Goal: Task Accomplishment & Management: Complete application form

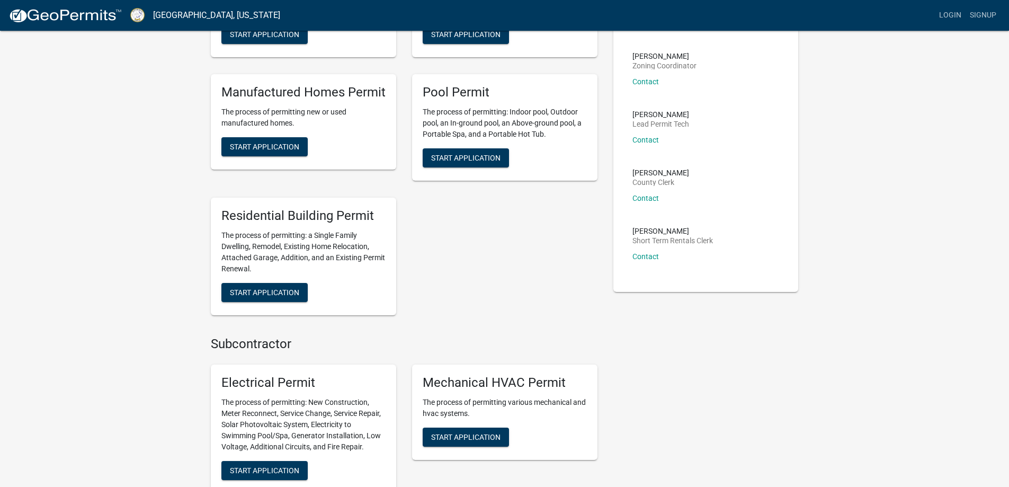
scroll to position [212, 0]
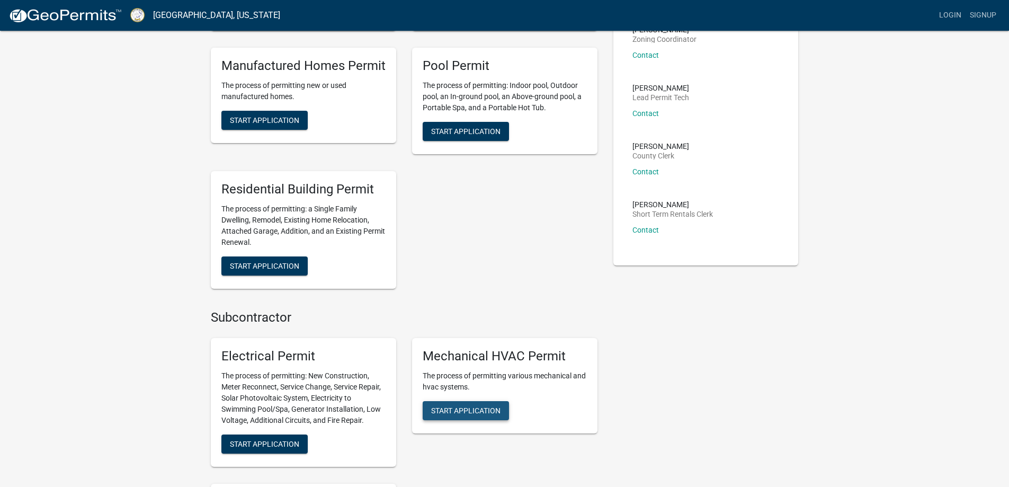
click at [480, 407] on span "Start Application" at bounding box center [465, 410] width 69 height 8
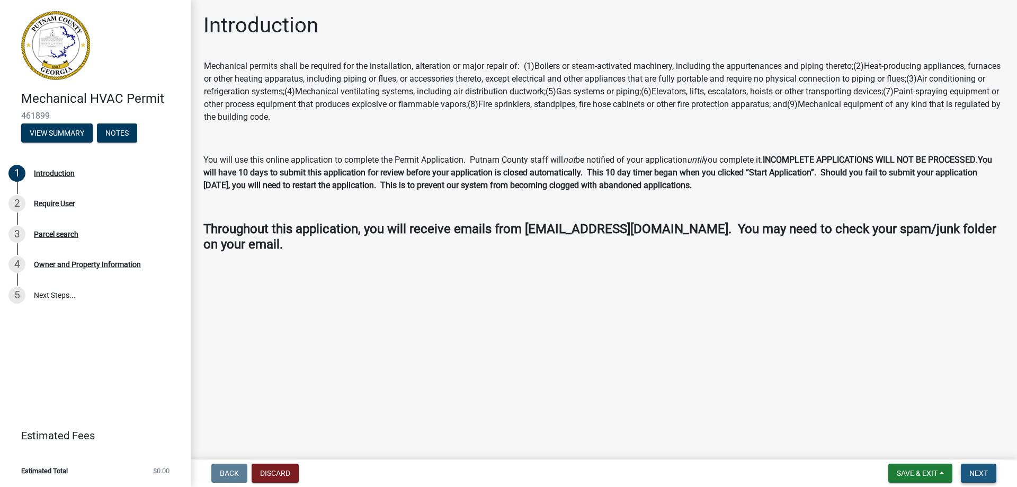
click at [976, 476] on span "Next" at bounding box center [979, 473] width 19 height 8
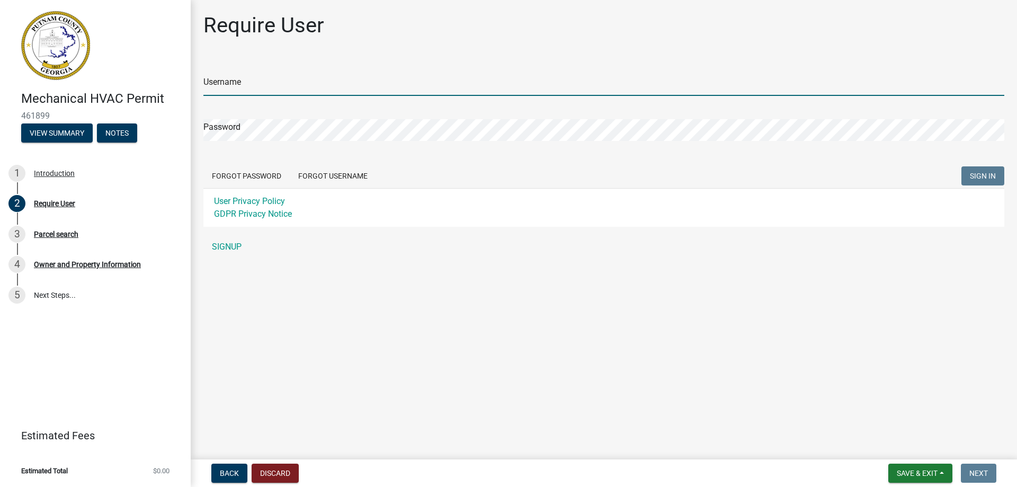
click at [236, 82] on input "Username" at bounding box center [603, 85] width 801 height 22
type input "j"
type input "Jholtzleiter"
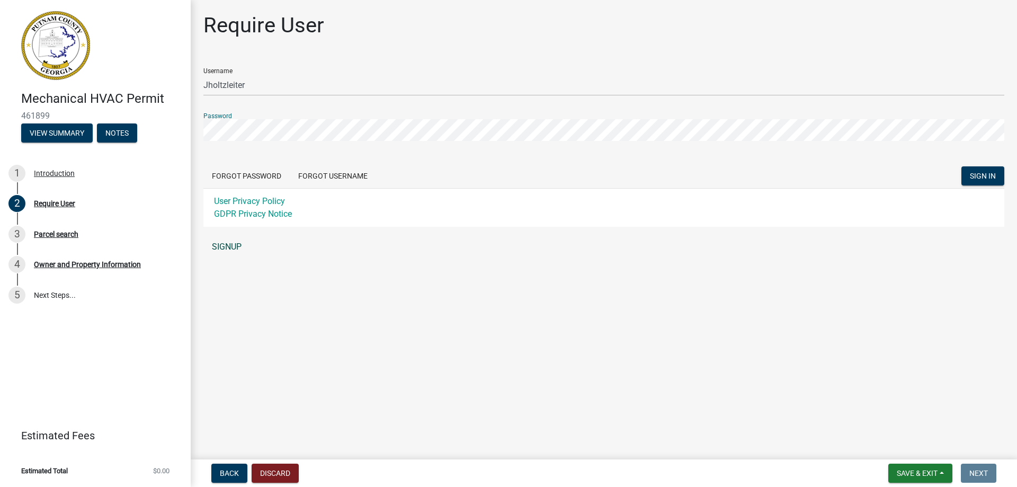
click at [232, 247] on link "SIGNUP" at bounding box center [603, 246] width 801 height 21
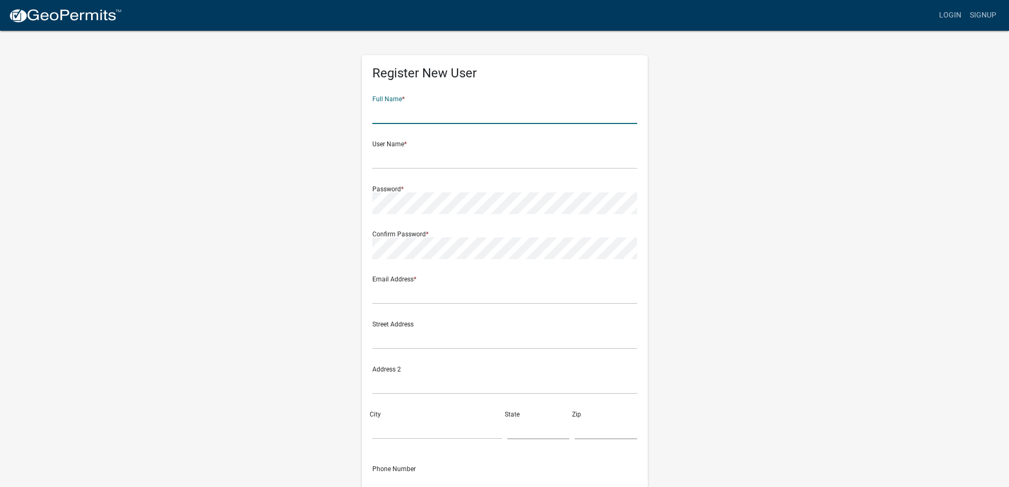
click at [411, 110] on input "text" at bounding box center [505, 113] width 265 height 22
type input "Joseph Holtzleiter"
click at [405, 161] on input "text" at bounding box center [505, 158] width 265 height 22
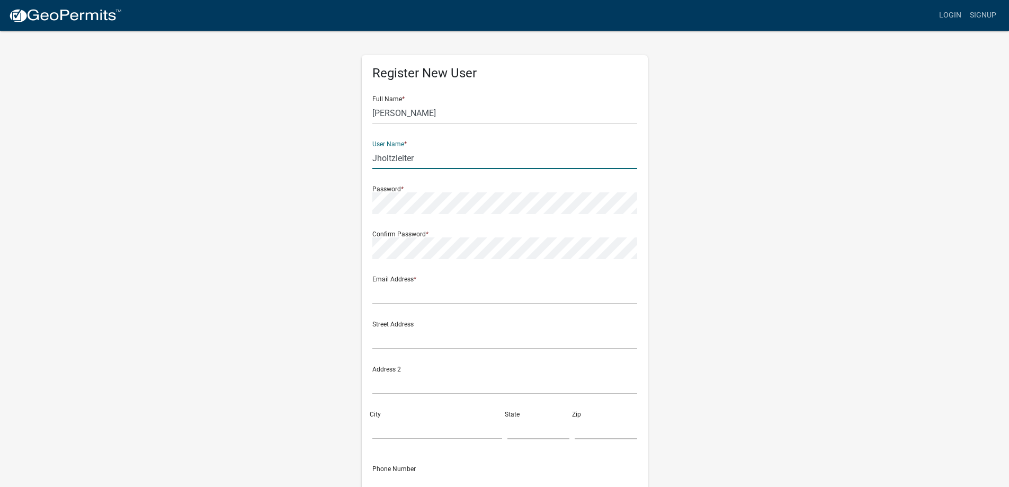
type input "Jholtzleiter"
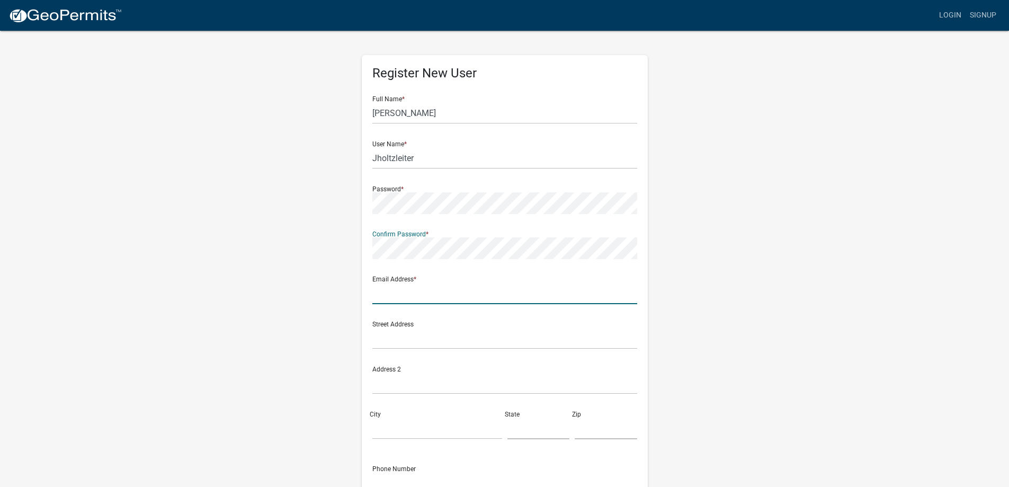
click at [398, 299] on input "text" at bounding box center [505, 293] width 265 height 22
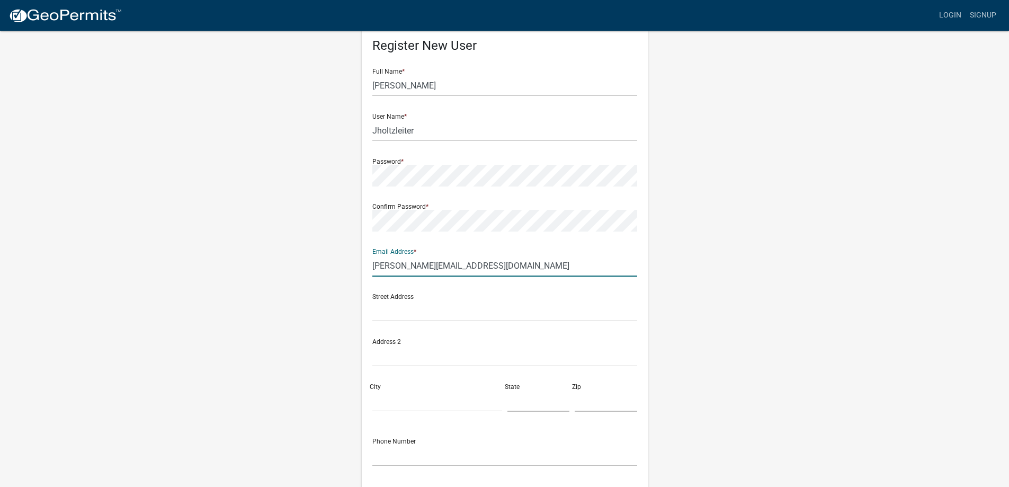
scroll to position [53, 0]
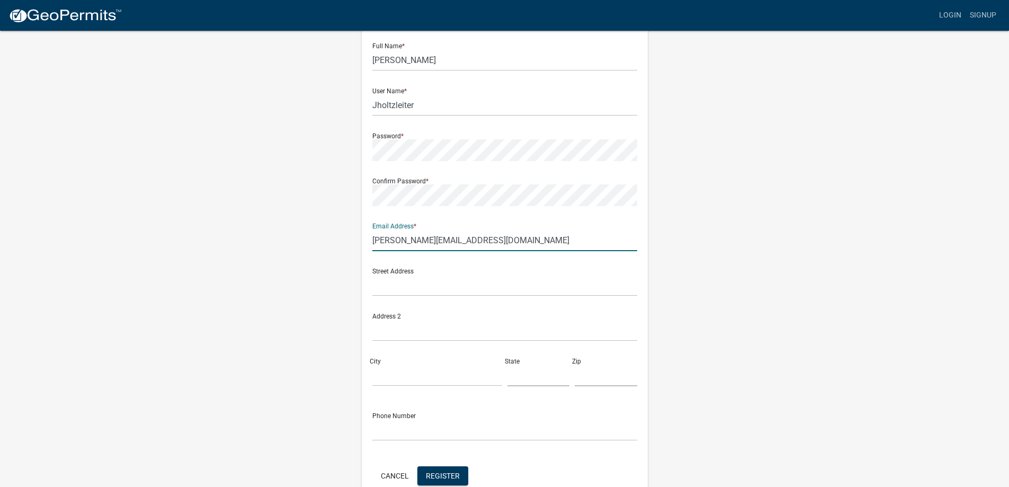
type input "joe@stanfieldair.com"
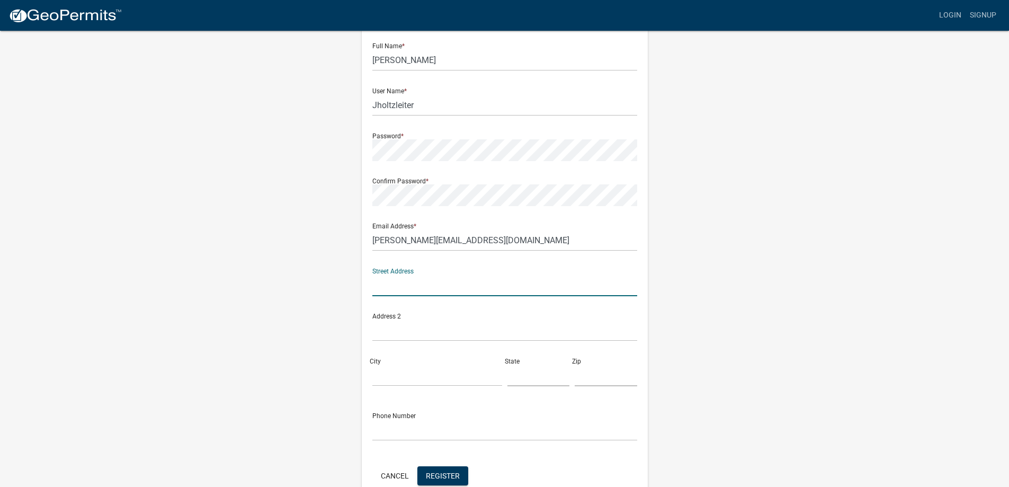
click at [388, 291] on input "text" at bounding box center [505, 285] width 265 height 22
type input "1130 Mitchell Bridge Rd."
click at [391, 382] on input "City" at bounding box center [438, 376] width 130 height 22
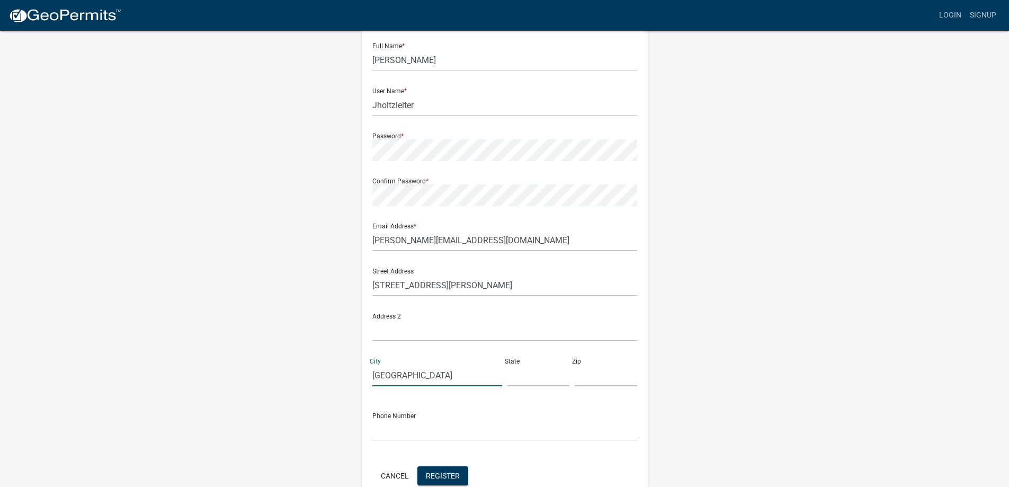
type input "Athens"
click at [518, 382] on input "text" at bounding box center [539, 376] width 63 height 22
type input "GA"
click at [591, 377] on input "text" at bounding box center [606, 376] width 63 height 22
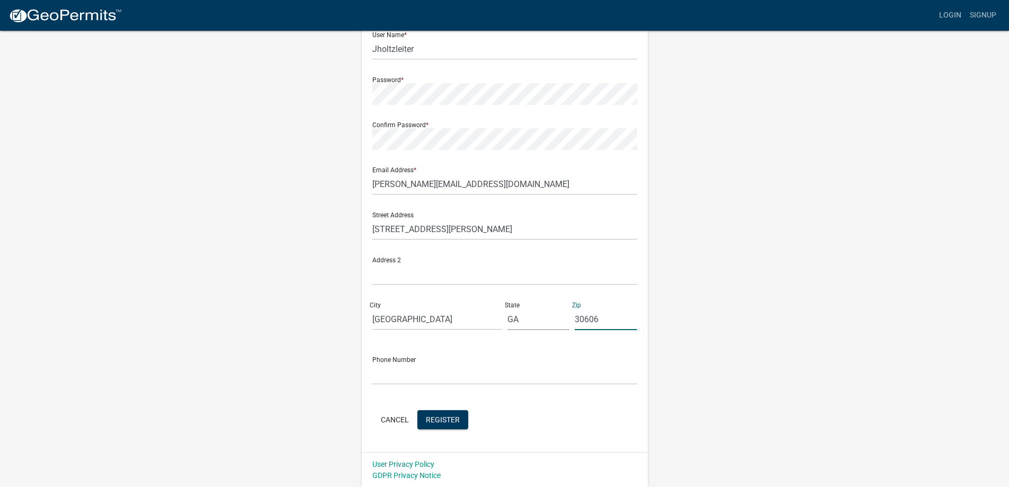
scroll to position [110, 0]
type input "30606"
click at [384, 375] on input "text" at bounding box center [505, 373] width 265 height 22
type input "(706)549-4767"
click at [436, 416] on span "Register" at bounding box center [443, 418] width 34 height 8
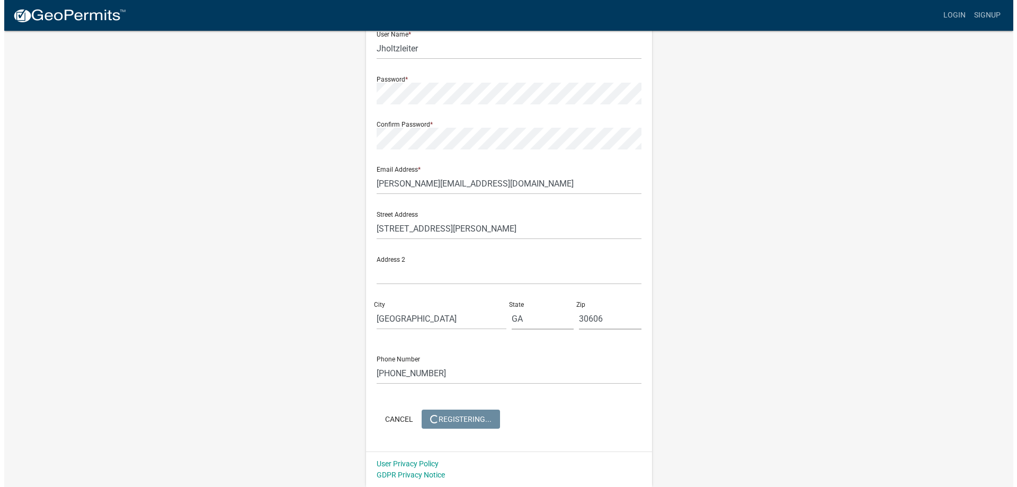
scroll to position [0, 0]
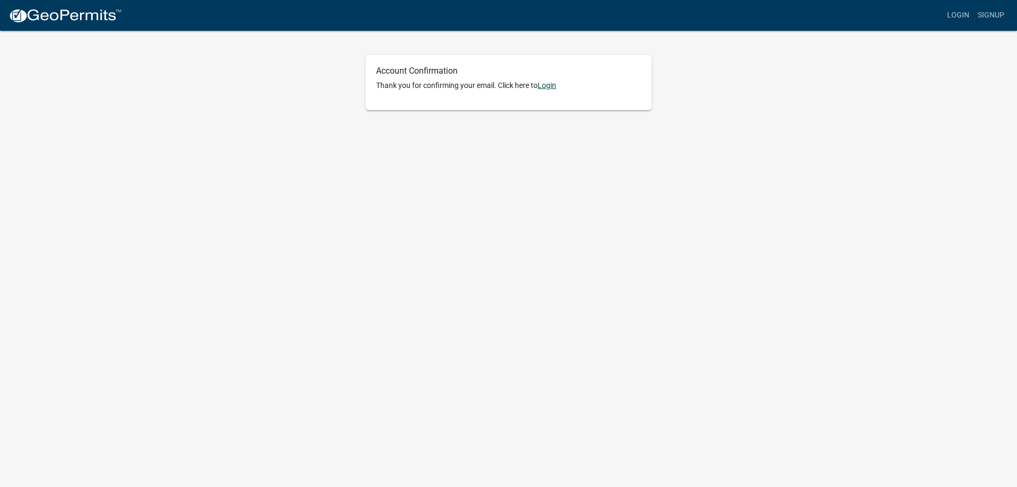
click at [553, 88] on link "Login" at bounding box center [547, 85] width 19 height 8
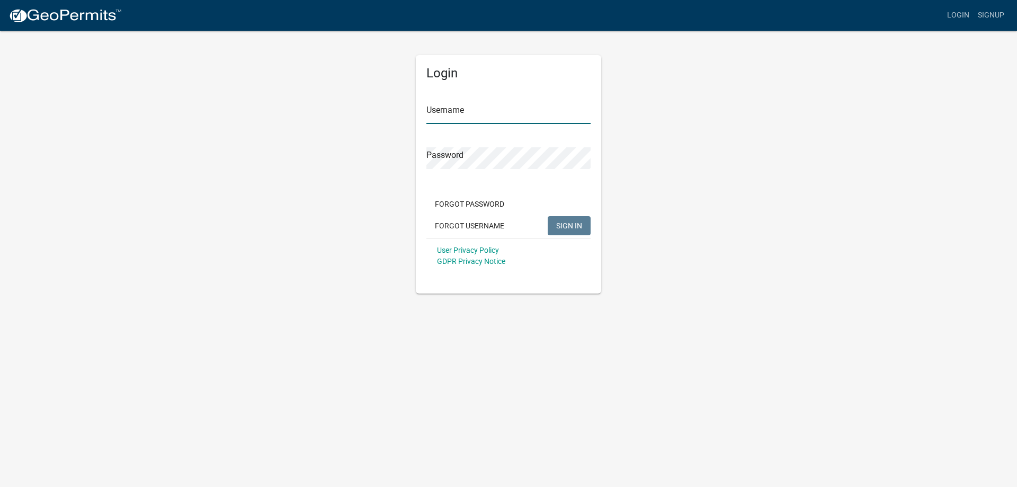
click at [456, 117] on input "Username" at bounding box center [509, 113] width 164 height 22
type input "Jholtzleiter"
click at [556, 231] on button "SIGN IN" at bounding box center [569, 225] width 43 height 19
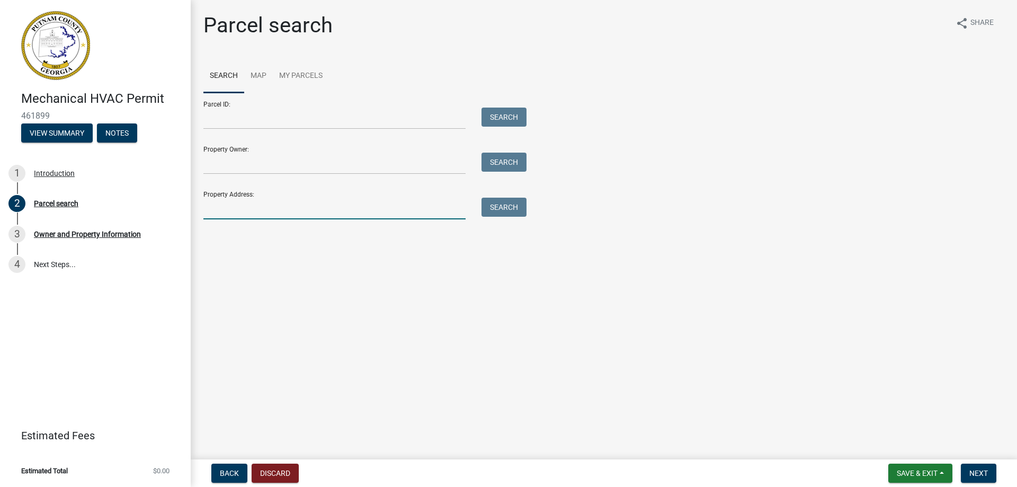
click at [232, 201] on input "Property Address:" at bounding box center [334, 209] width 262 height 22
type input "[STREET_ADDRESS]"
click at [494, 212] on button "Search" at bounding box center [504, 207] width 45 height 19
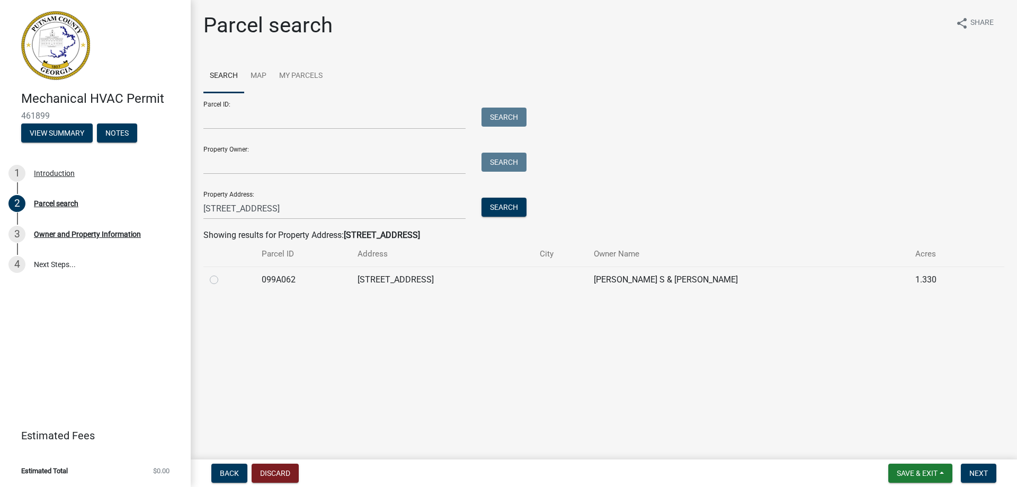
click at [223, 273] on label at bounding box center [223, 273] width 0 height 0
click at [223, 280] on input "radio" at bounding box center [226, 276] width 7 height 7
radio input "true"
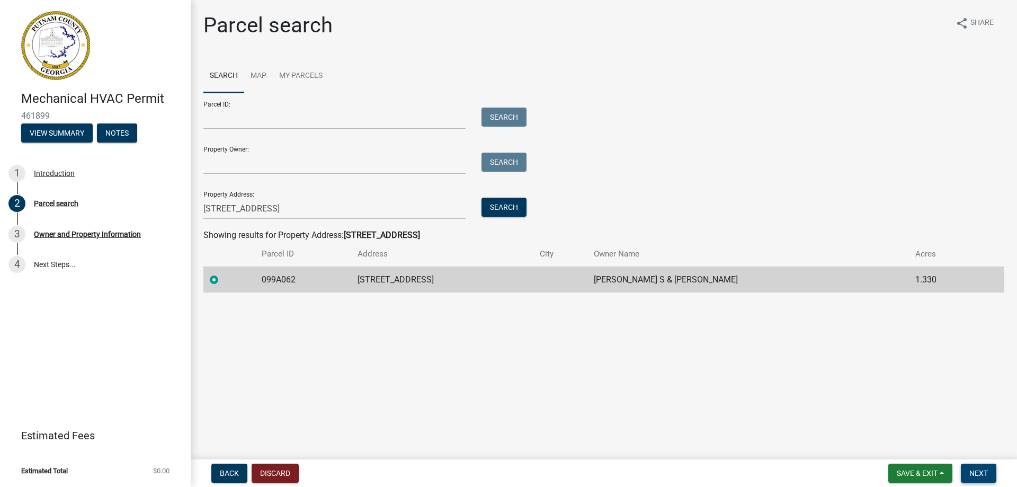
click at [985, 471] on span "Next" at bounding box center [979, 473] width 19 height 8
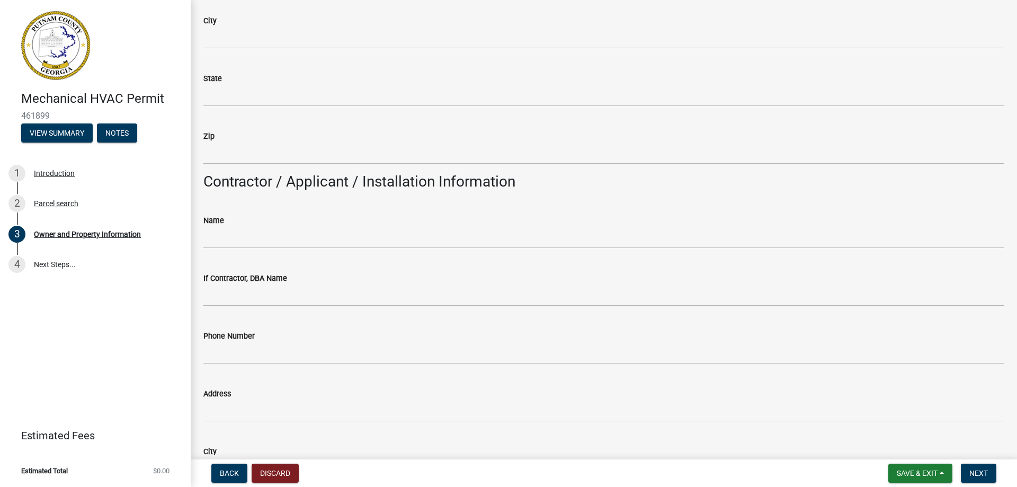
scroll to position [795, 0]
